Goal: Check status: Check status

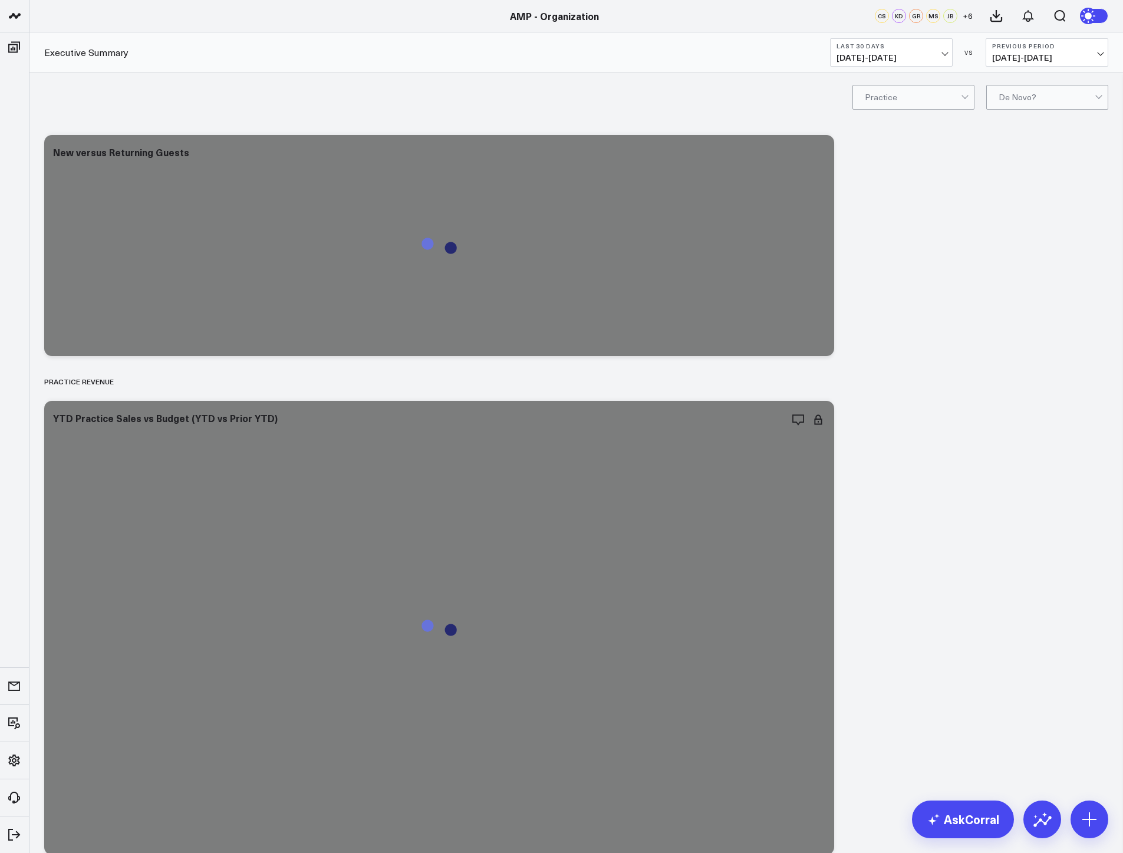
click at [1012, 54] on span "06/23/25 - 07/22/25" at bounding box center [1047, 57] width 110 height 9
click at [1030, 124] on link "YoY" at bounding box center [1046, 124] width 121 height 22
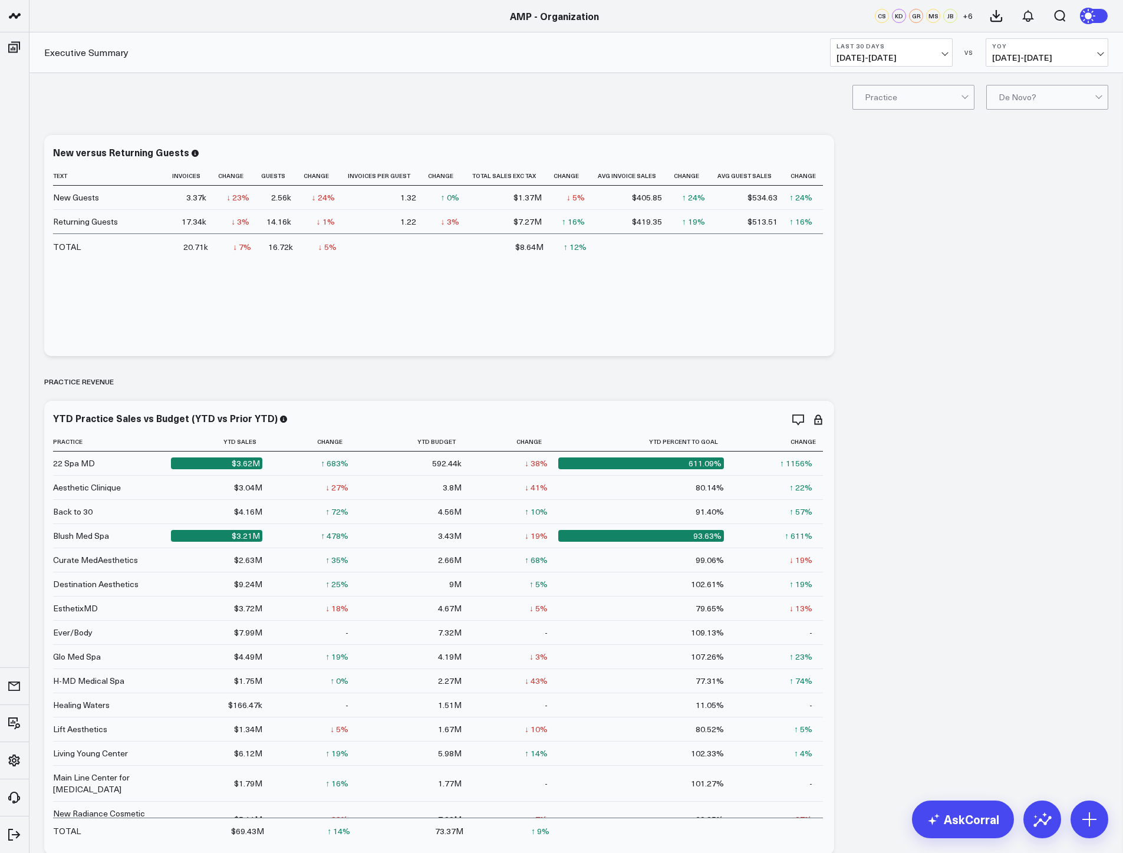
click at [948, 60] on button "Last 30 Days 07/23/25 - 08/21/25" at bounding box center [891, 52] width 123 height 28
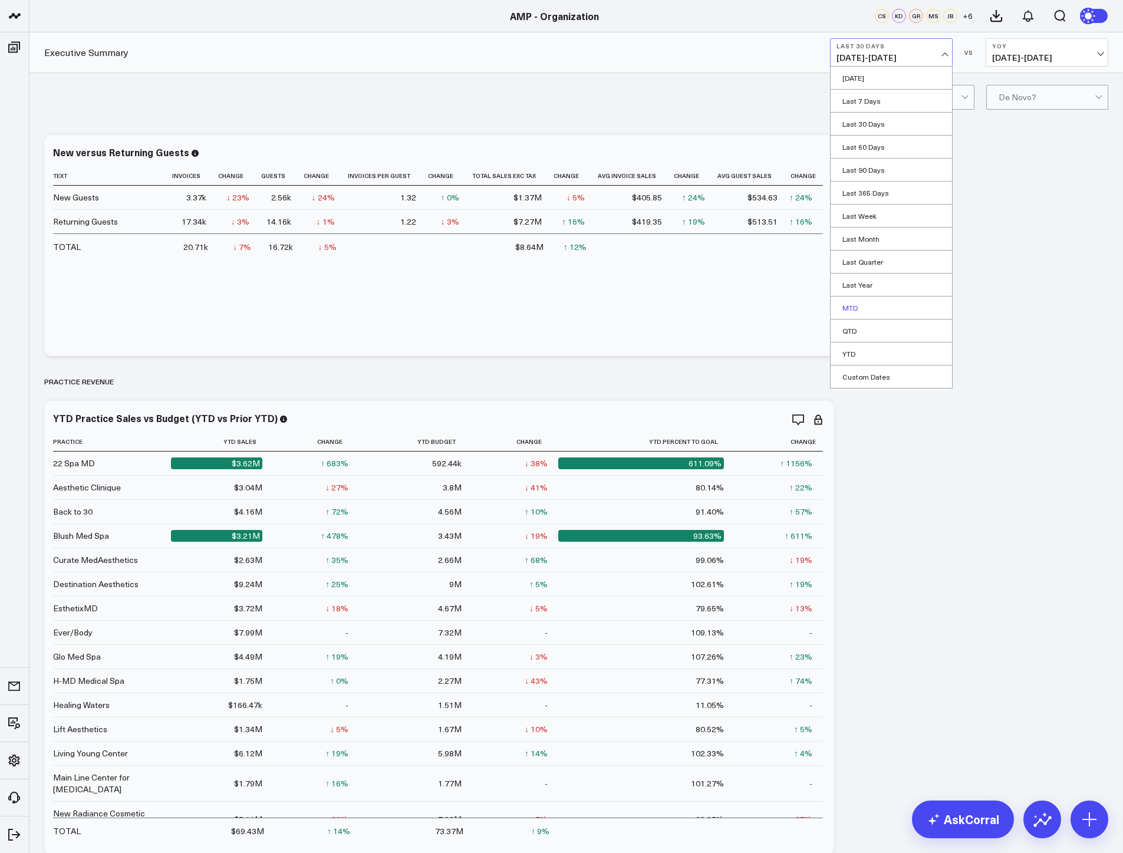
click at [902, 311] on link "MTD" at bounding box center [891, 307] width 121 height 22
